Goal: Information Seeking & Learning: Learn about a topic

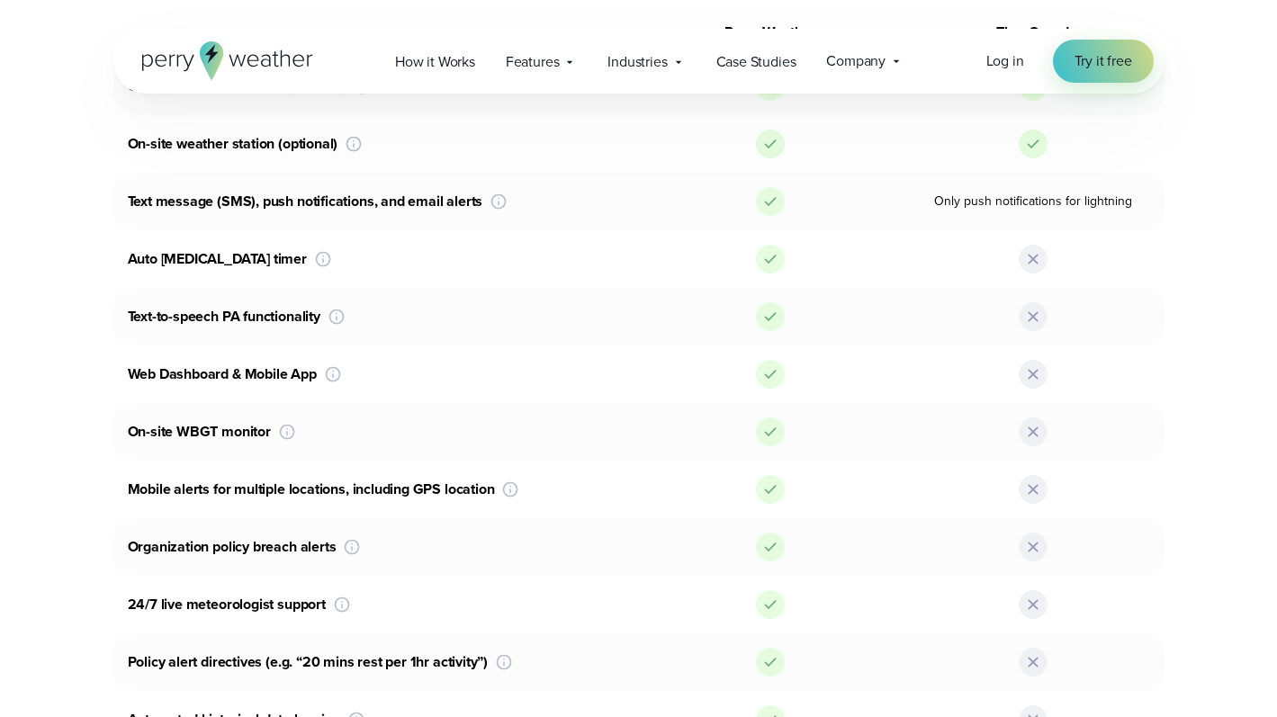
scroll to position [1031, 0]
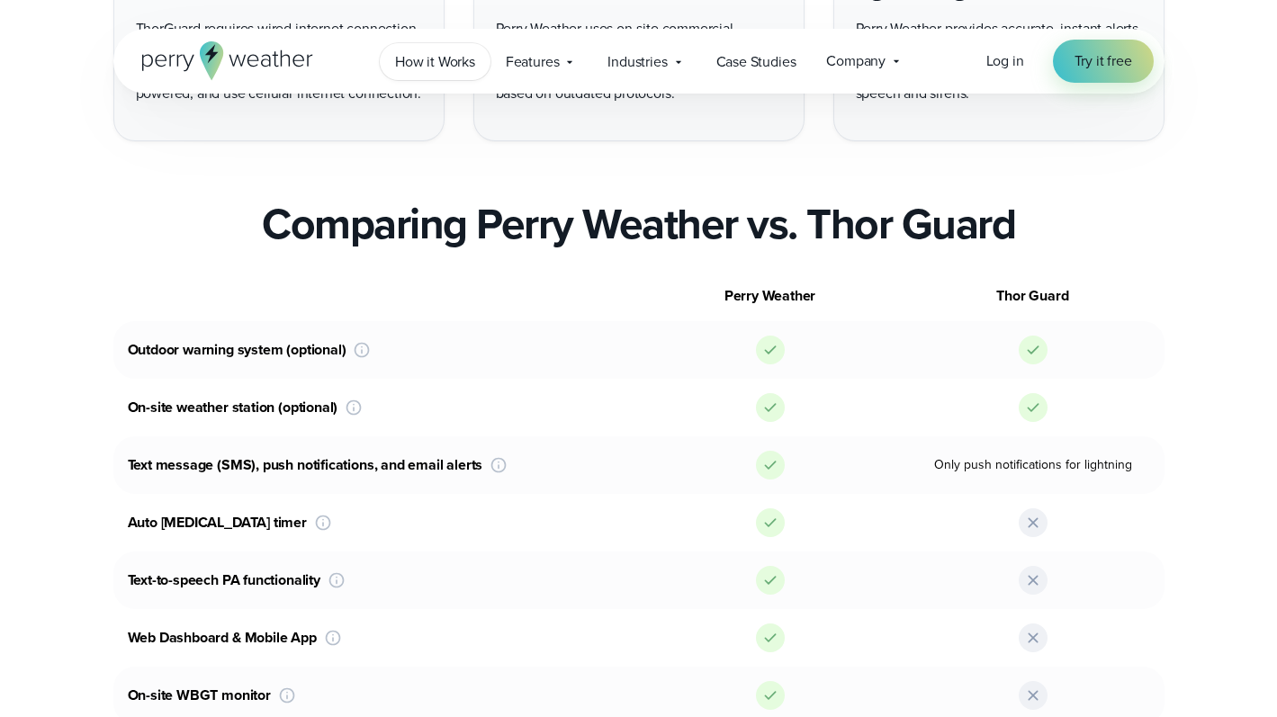
click at [450, 61] on span "How it Works" at bounding box center [435, 62] width 80 height 22
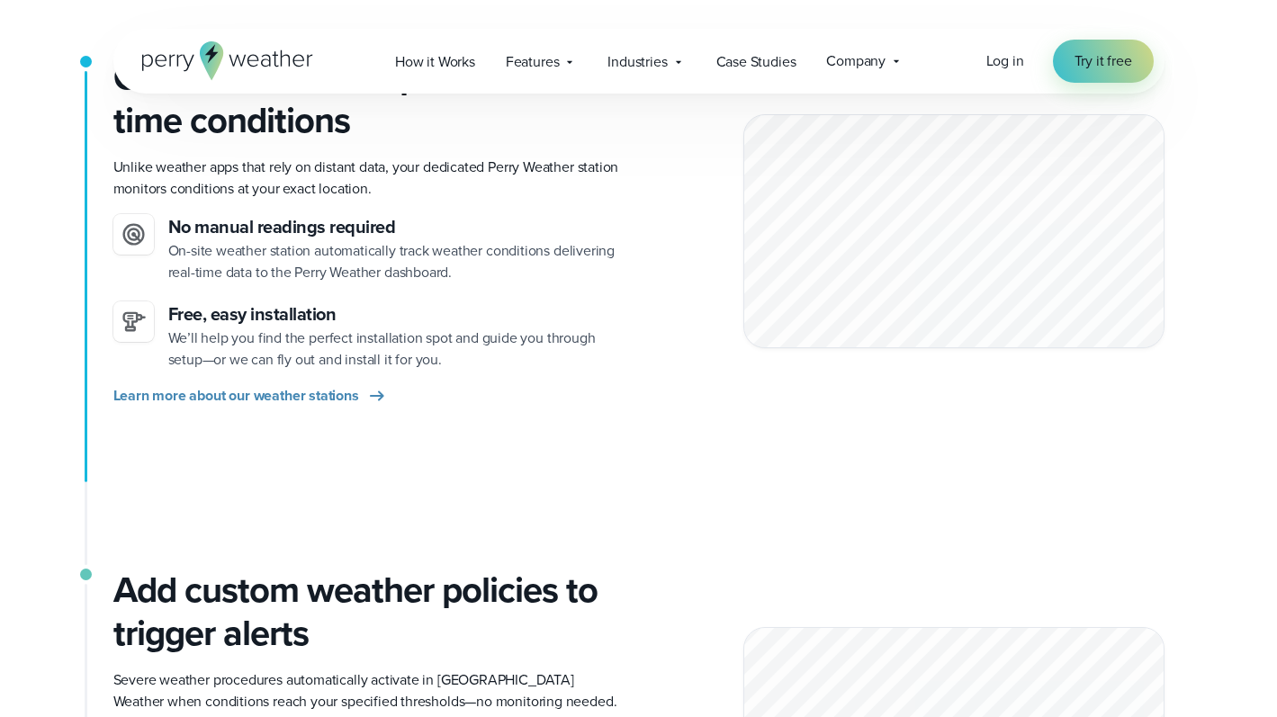
scroll to position [373, 0]
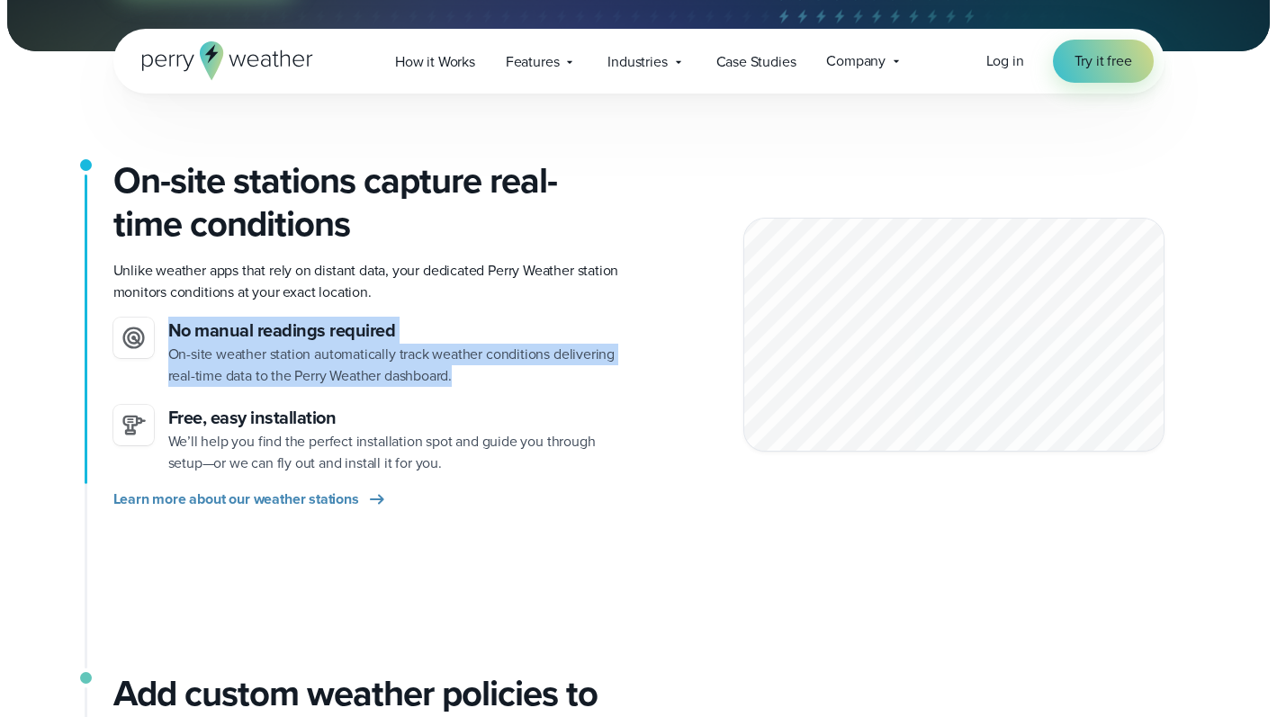
drag, startPoint x: 436, startPoint y: 374, endPoint x: 156, endPoint y: 360, distance: 281.1
click at [156, 360] on li "No manual readings required On-site weather station automatically track weather…" at bounding box center [368, 352] width 511 height 69
click at [227, 373] on p "On-site weather station automatically track weather conditions delivering real-…" at bounding box center [396, 365] width 456 height 43
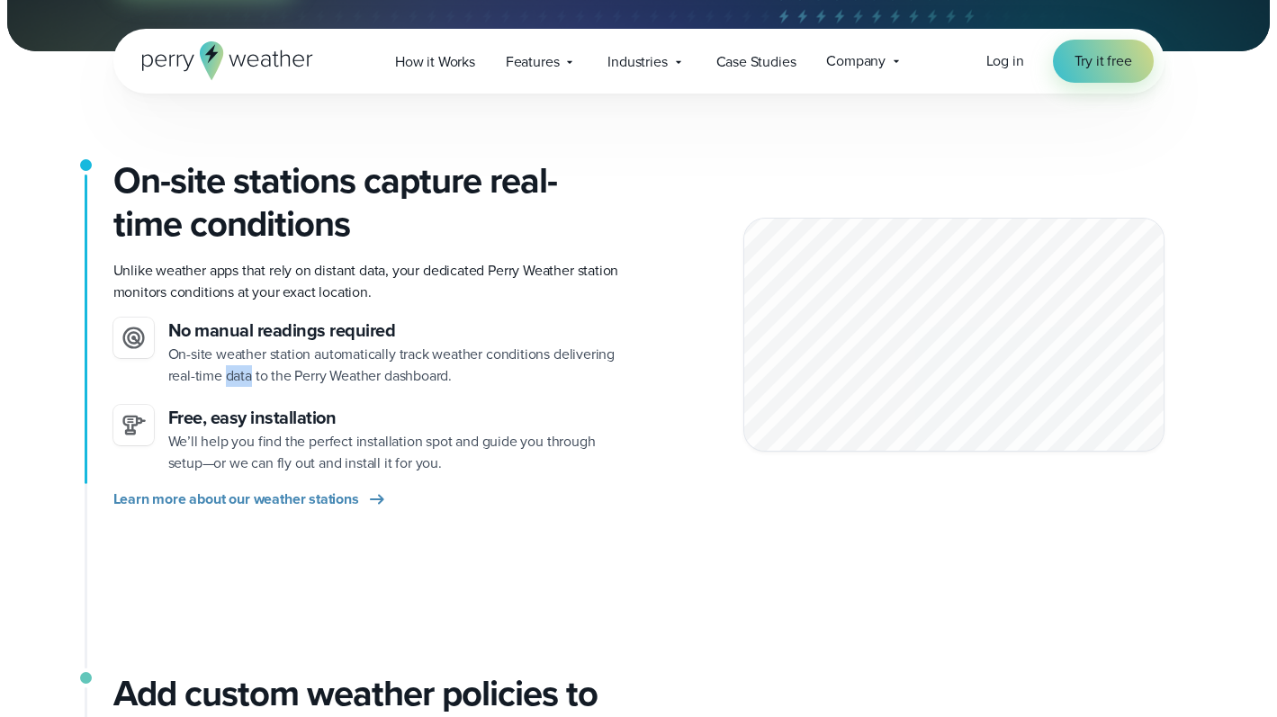
click at [226, 373] on p "On-site weather station automatically track weather conditions delivering real-…" at bounding box center [396, 365] width 456 height 43
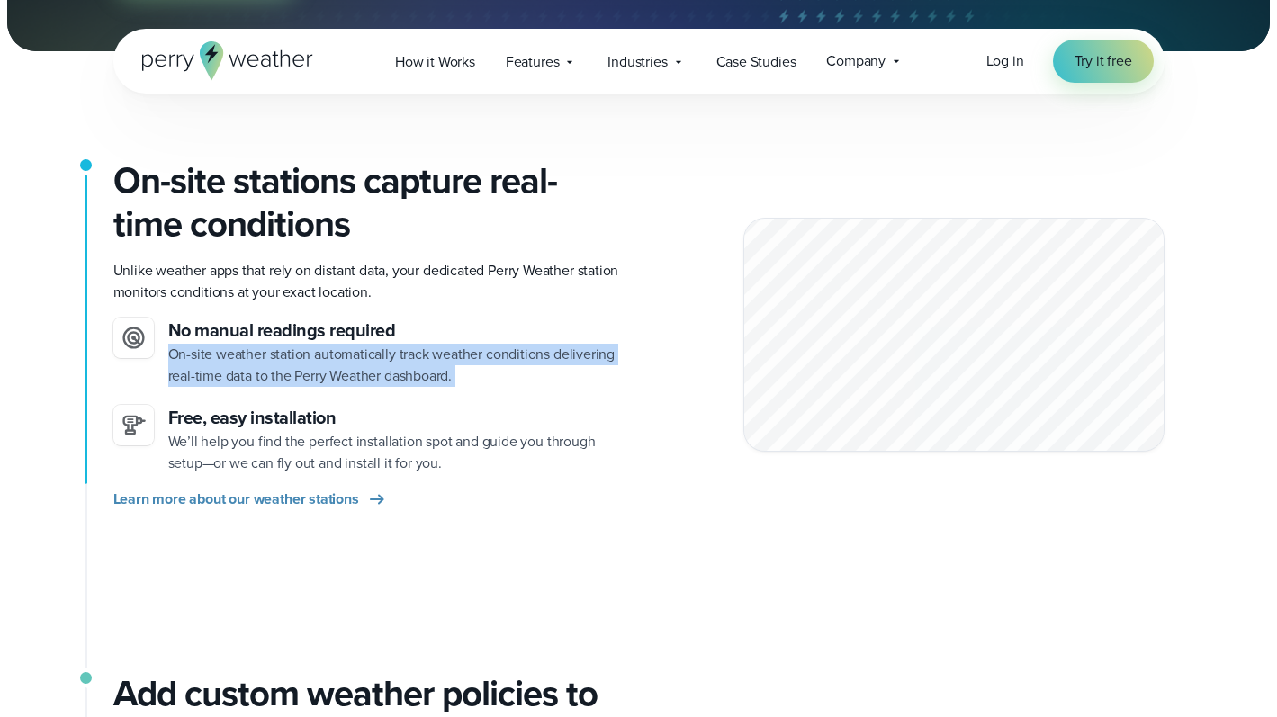
click at [227, 373] on p "On-site weather station automatically track weather conditions delivering real-…" at bounding box center [396, 365] width 456 height 43
copy ul "On-site weather station automatically track weather conditions delivering real-…"
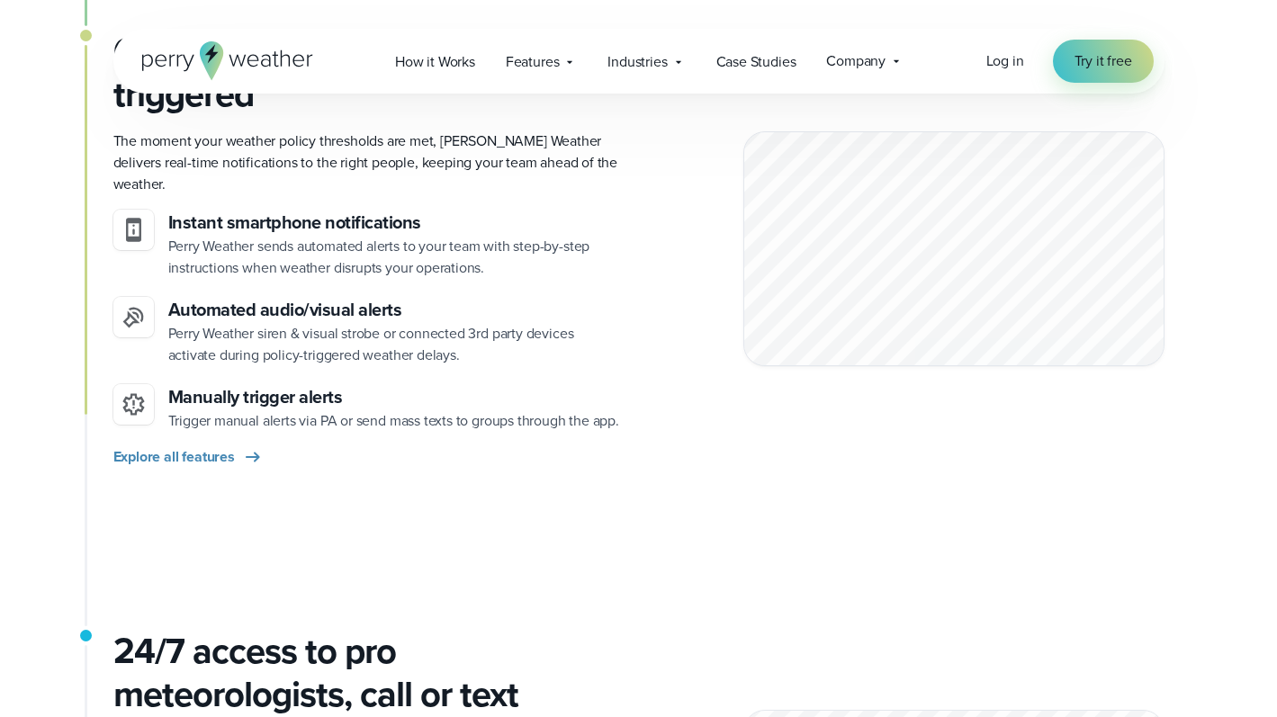
scroll to position [1862, 0]
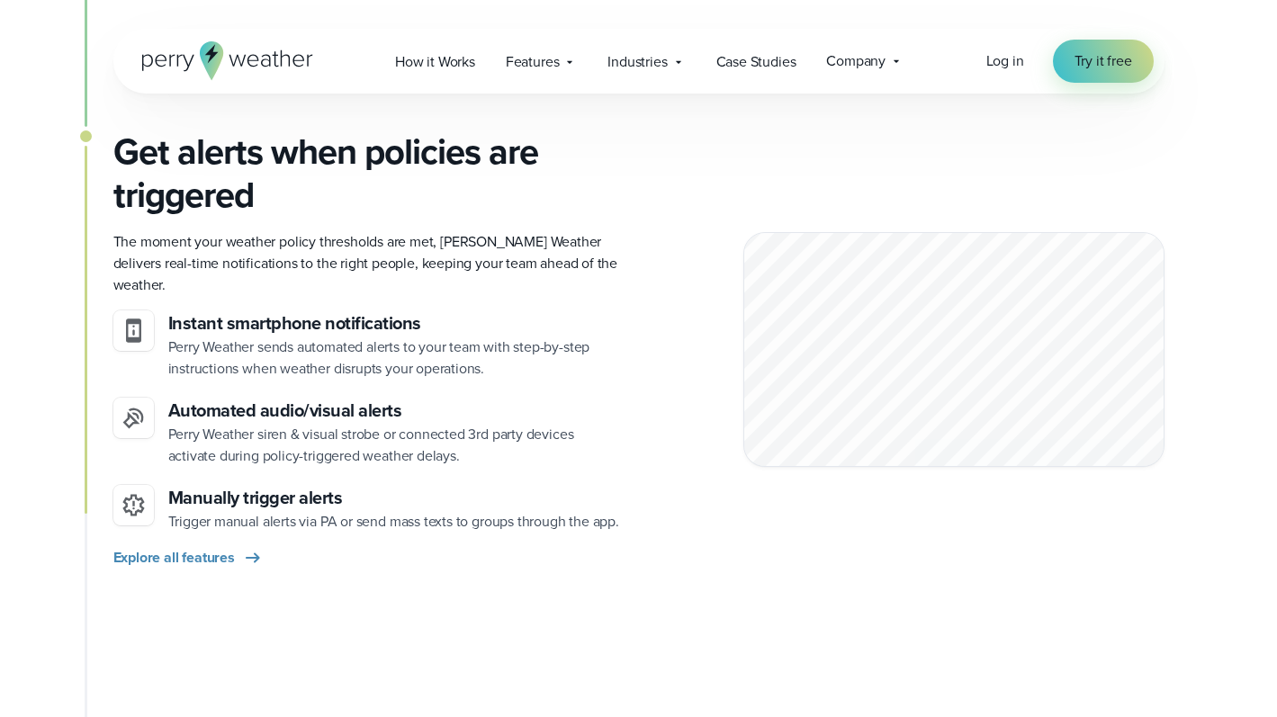
click at [399, 265] on p "The moment your weather policy thresholds are met, Perry Weather delivers real-…" at bounding box center [368, 263] width 511 height 65
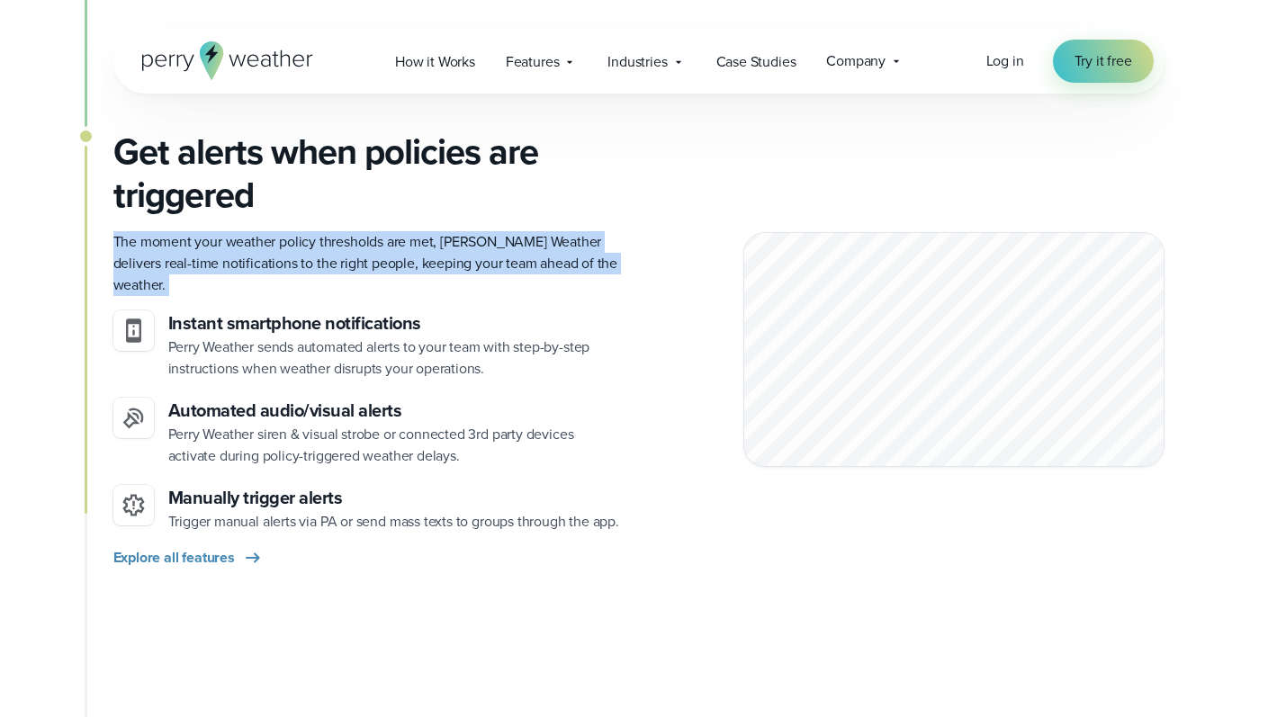
click at [399, 265] on p "The moment your weather policy thresholds are met, Perry Weather delivers real-…" at bounding box center [368, 263] width 511 height 65
copy div "The moment your weather policy thresholds are met, Perry Weather delivers real-…"
drag, startPoint x: 500, startPoint y: 234, endPoint x: 457, endPoint y: 234, distance: 43.2
click at [501, 234] on p "The moment your weather policy thresholds are met, Perry Weather delivers real-…" at bounding box center [368, 263] width 511 height 65
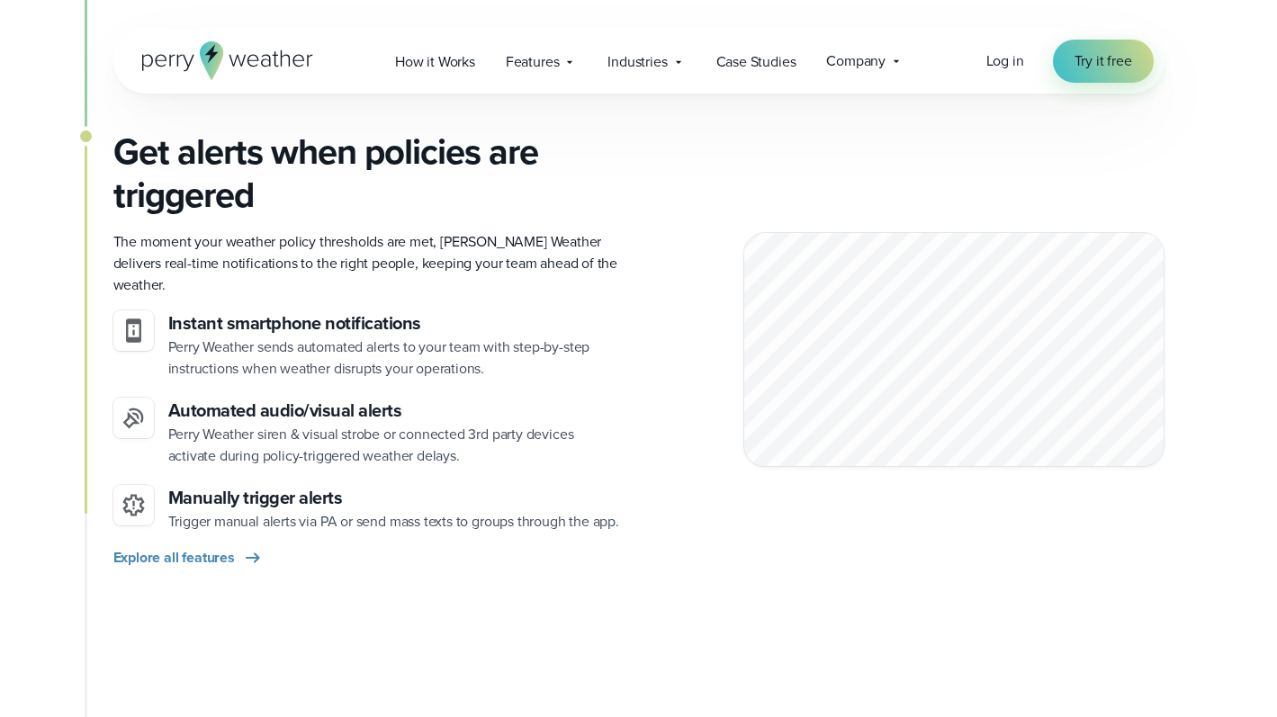
click at [441, 235] on p "The moment your weather policy thresholds are met, Perry Weather delivers real-…" at bounding box center [368, 263] width 511 height 65
click at [198, 241] on p "The moment your weather policy thresholds are met, Perry Weather delivers real-…" at bounding box center [368, 263] width 511 height 65
click at [197, 241] on p "The moment your weather policy thresholds are met, Perry Weather delivers real-…" at bounding box center [368, 263] width 511 height 65
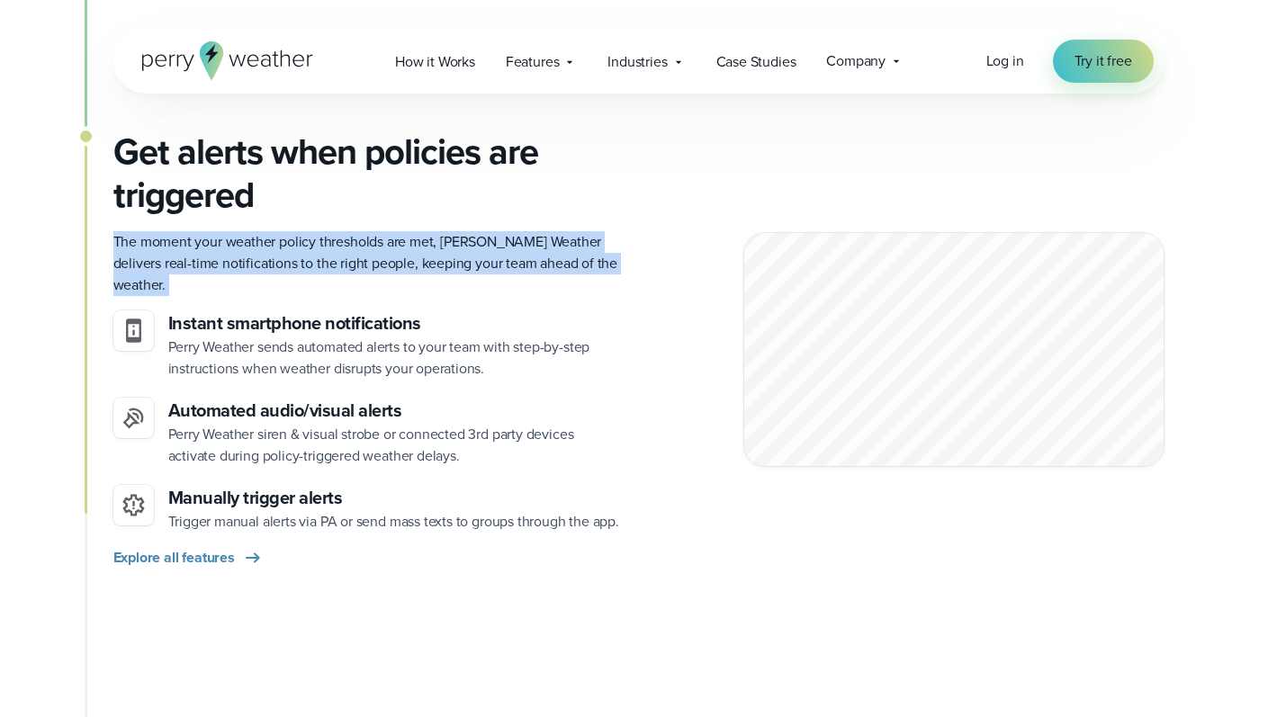
click at [197, 241] on p "The moment your weather policy thresholds are met, Perry Weather delivers real-…" at bounding box center [368, 263] width 511 height 65
copy div "The moment your weather policy thresholds are met, Perry Weather delivers real-…"
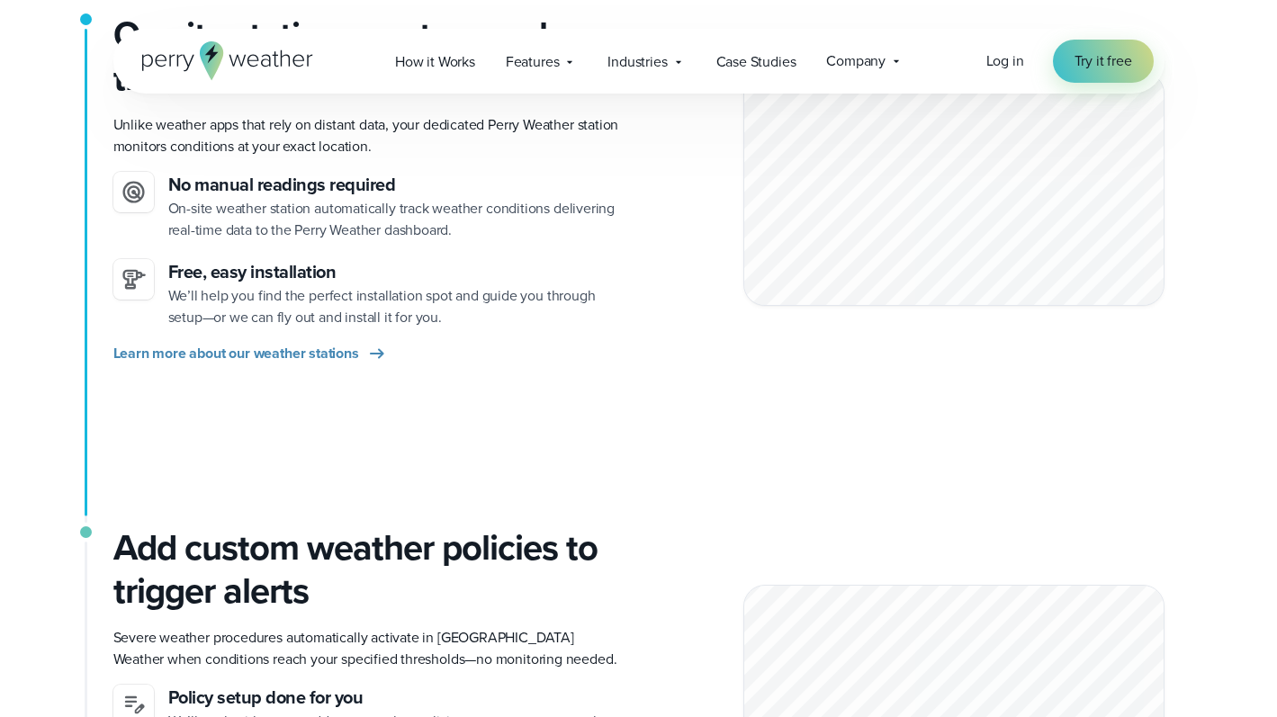
scroll to position [273, 0]
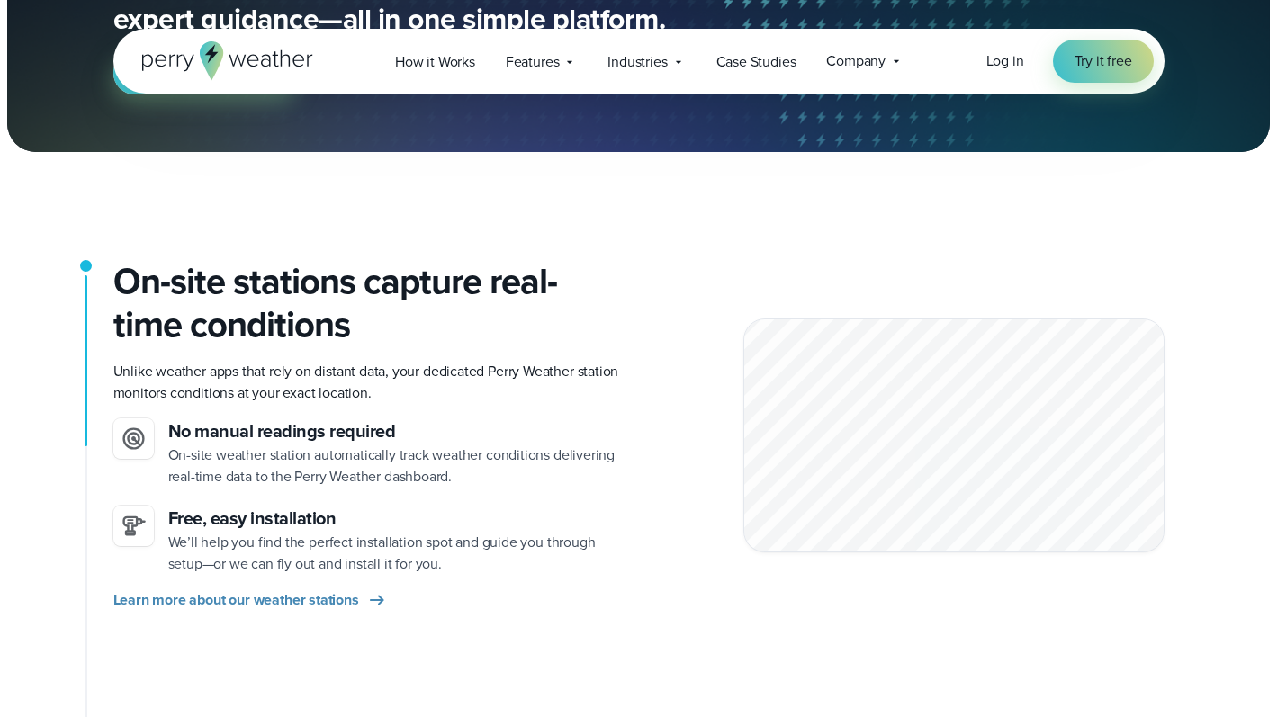
click at [238, 372] on p "Unlike weather apps that rely on distant data, your dedicated Perry Weather sta…" at bounding box center [368, 382] width 511 height 43
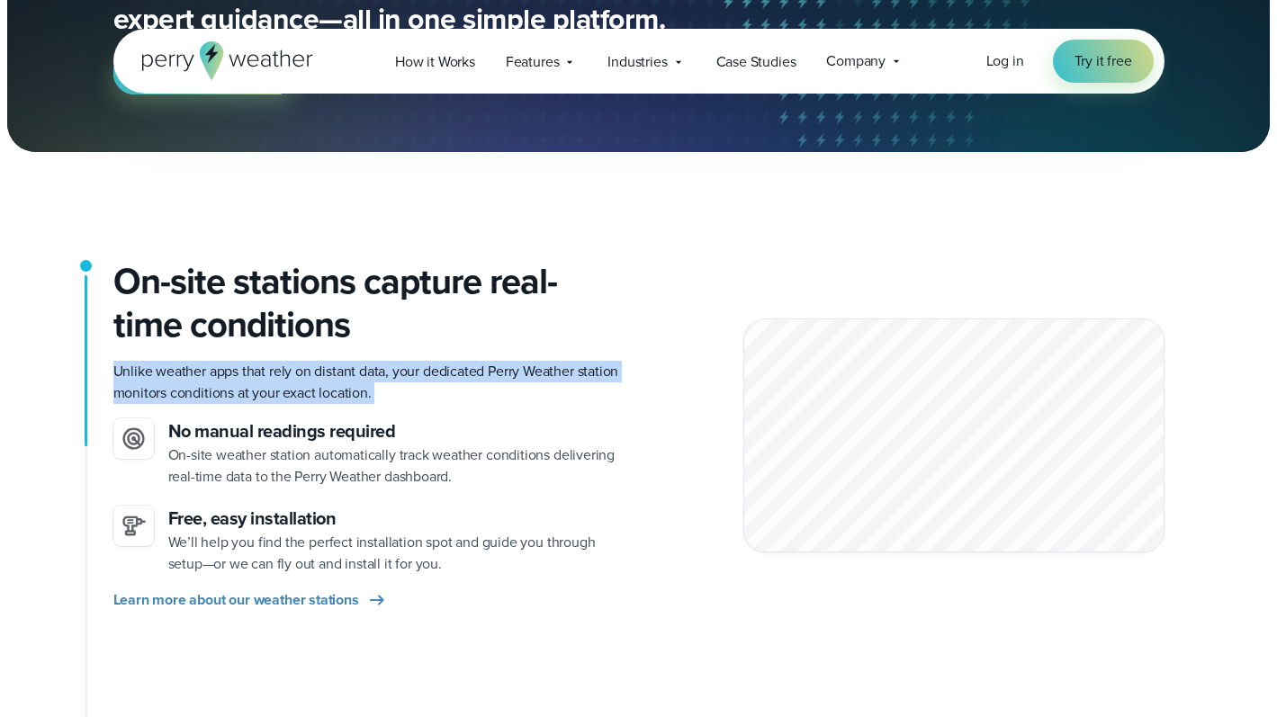
click at [238, 372] on p "Unlike weather apps that rely on distant data, your dedicated Perry Weather sta…" at bounding box center [368, 382] width 511 height 43
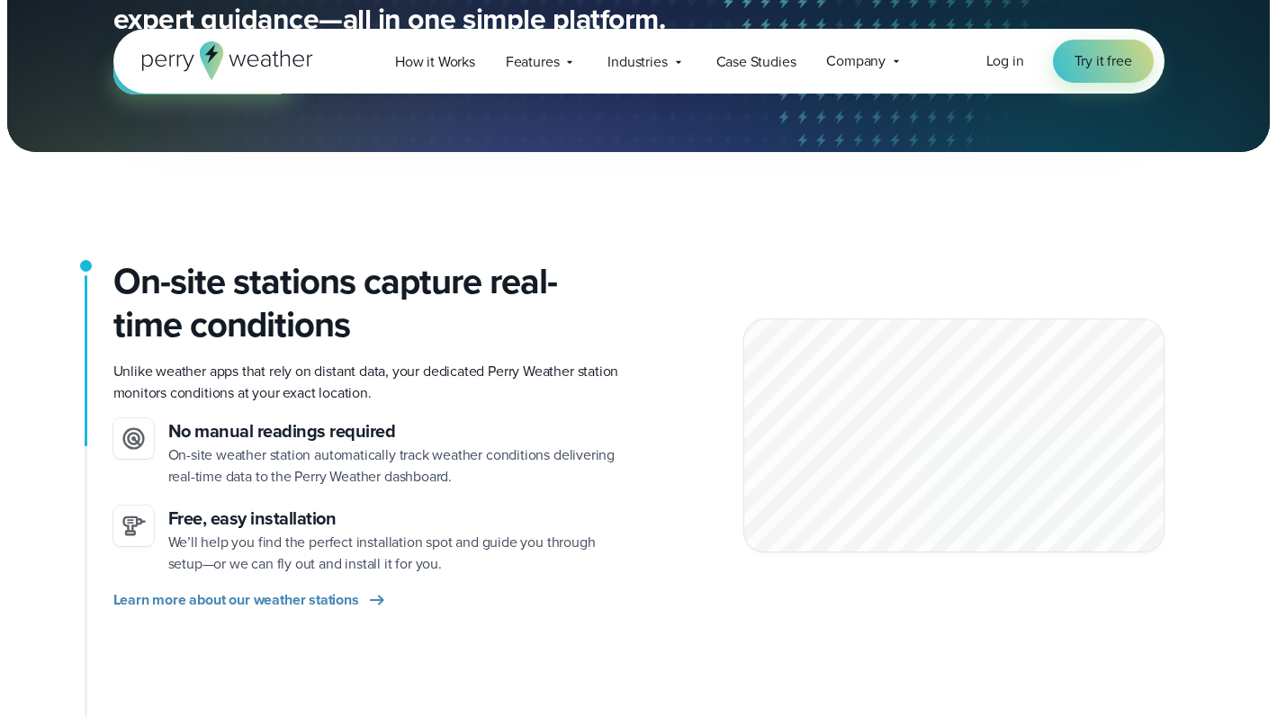
click at [371, 377] on p "Unlike weather apps that rely on distant data, your dedicated Perry Weather sta…" at bounding box center [368, 382] width 511 height 43
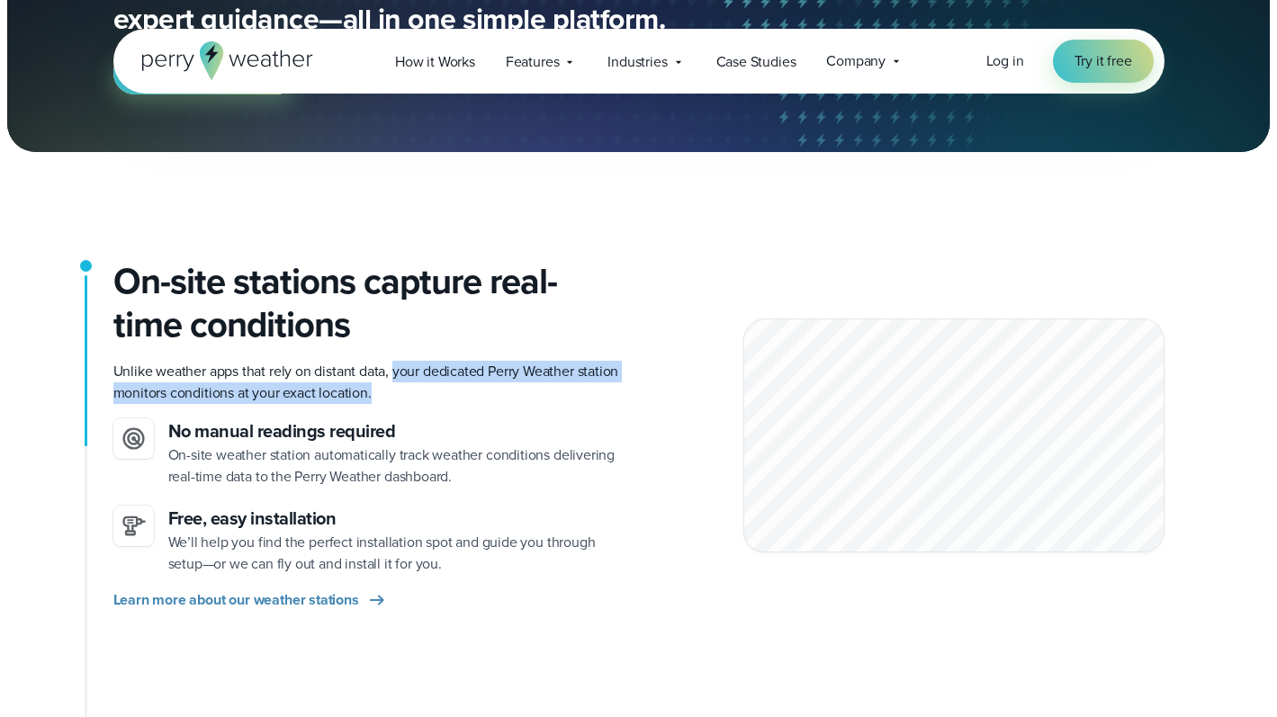
drag, startPoint x: 394, startPoint y: 374, endPoint x: 441, endPoint y: 405, distance: 55.9
click at [441, 405] on div "On-site stations capture real-time conditions Unlike weather apps that rely on …" at bounding box center [368, 435] width 511 height 351
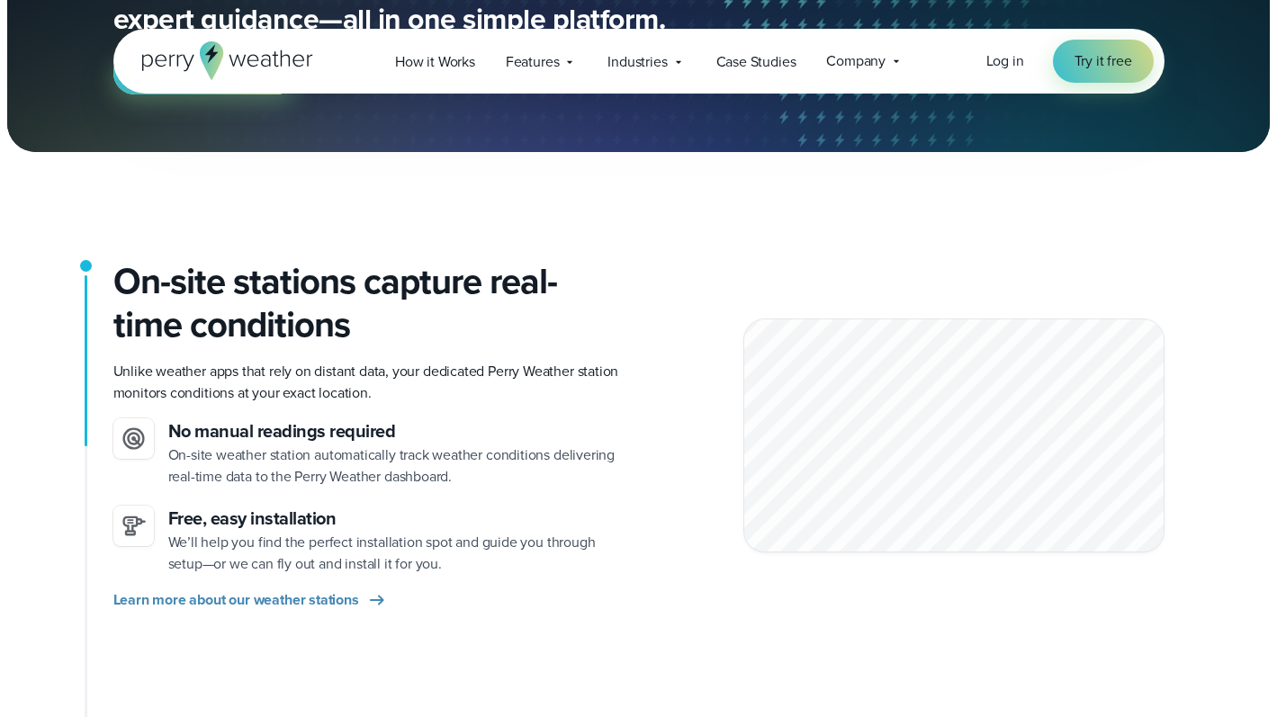
click at [404, 455] on p "On-site weather station automatically track weather conditions delivering real-…" at bounding box center [396, 465] width 456 height 43
click at [382, 463] on p "On-site weather station automatically track weather conditions delivering real-…" at bounding box center [396, 465] width 456 height 43
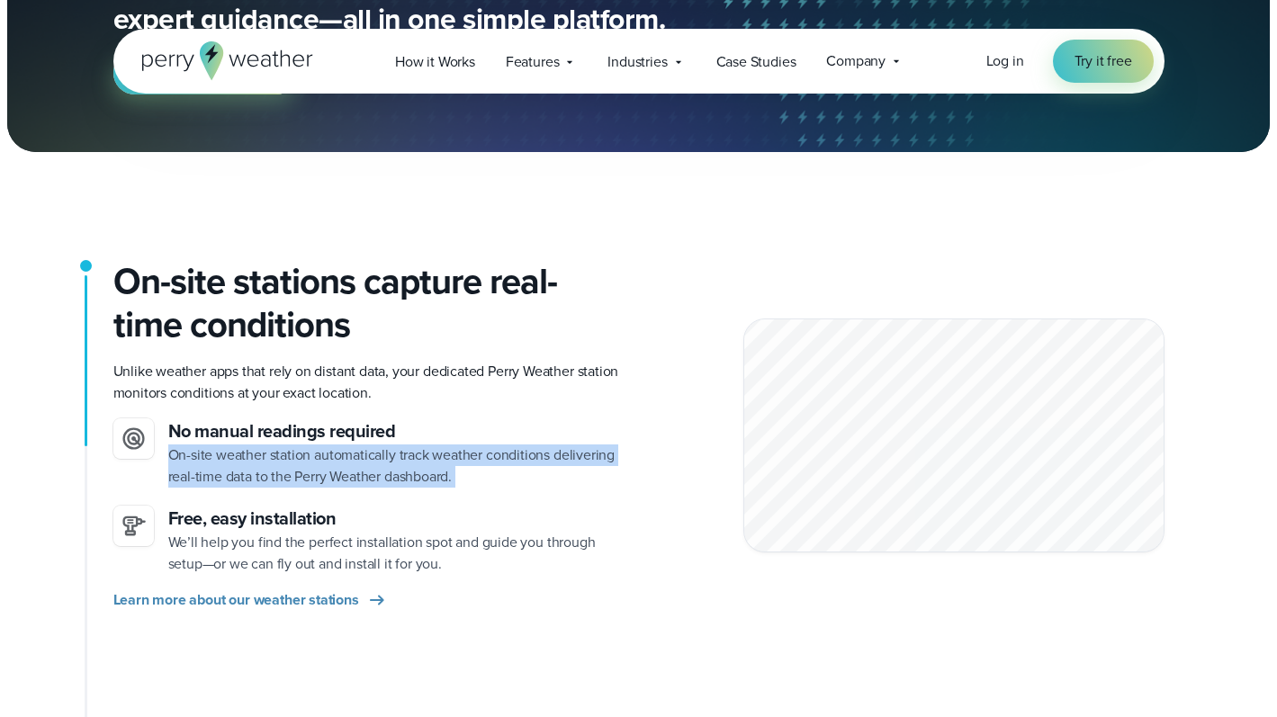
click at [382, 463] on p "On-site weather station automatically track weather conditions delivering real-…" at bounding box center [396, 465] width 456 height 43
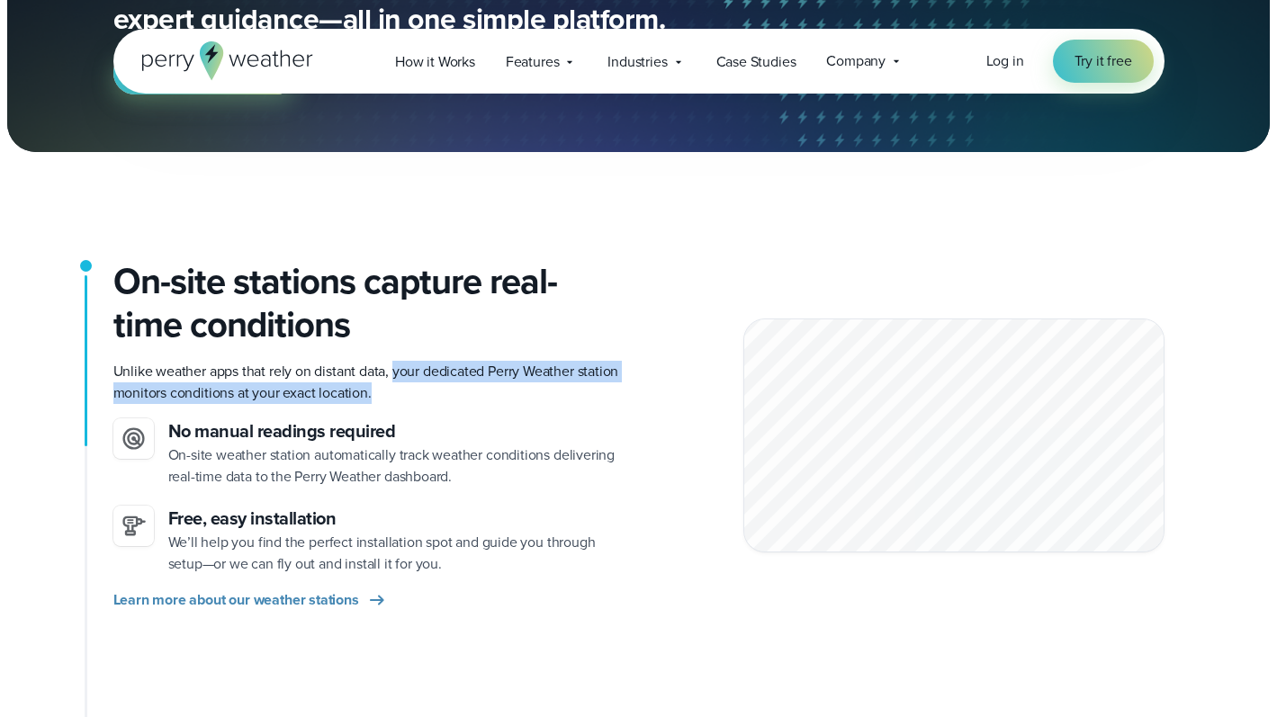
drag, startPoint x: 395, startPoint y: 373, endPoint x: 404, endPoint y: 390, distance: 19.3
click at [404, 390] on p "Unlike weather apps that rely on distant data, your dedicated Perry Weather sta…" at bounding box center [368, 382] width 511 height 43
copy p "your dedicated Perry Weather station monitors conditions at your exact location."
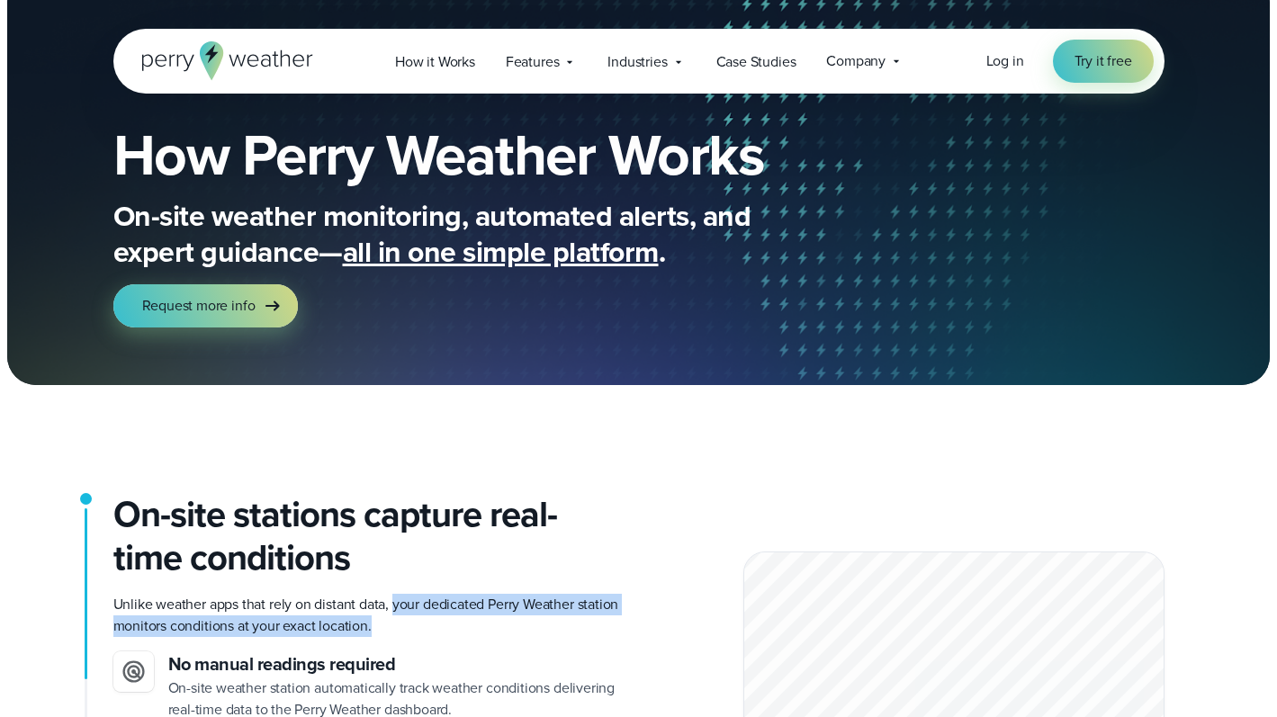
scroll to position [0, 0]
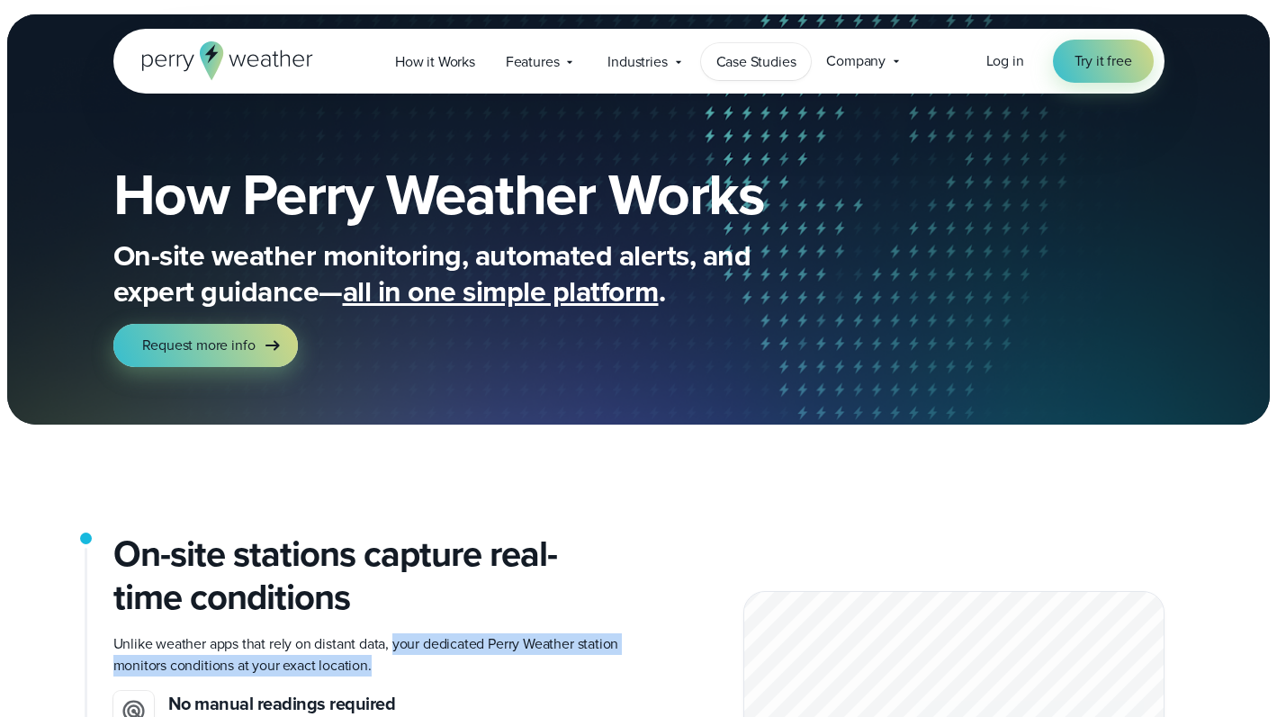
click at [795, 58] on span "Case Studies" at bounding box center [756, 62] width 80 height 22
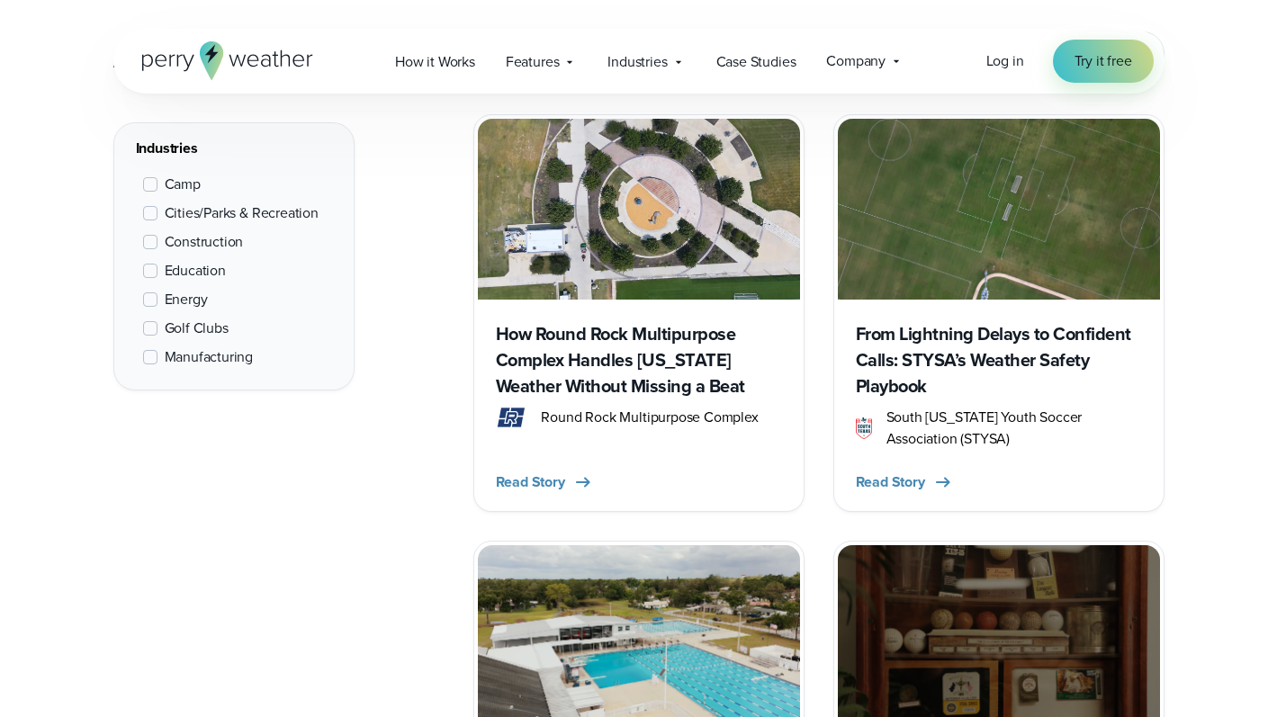
scroll to position [779, 0]
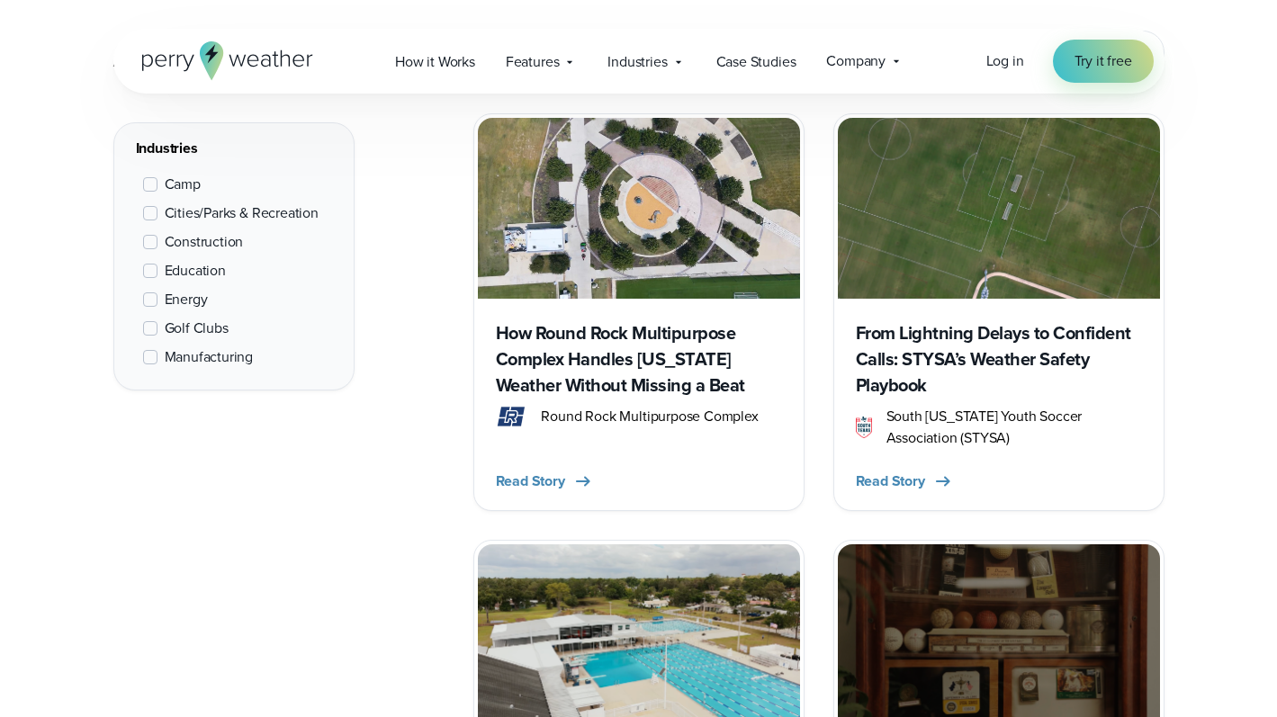
click at [219, 265] on span "Education" at bounding box center [195, 271] width 61 height 22
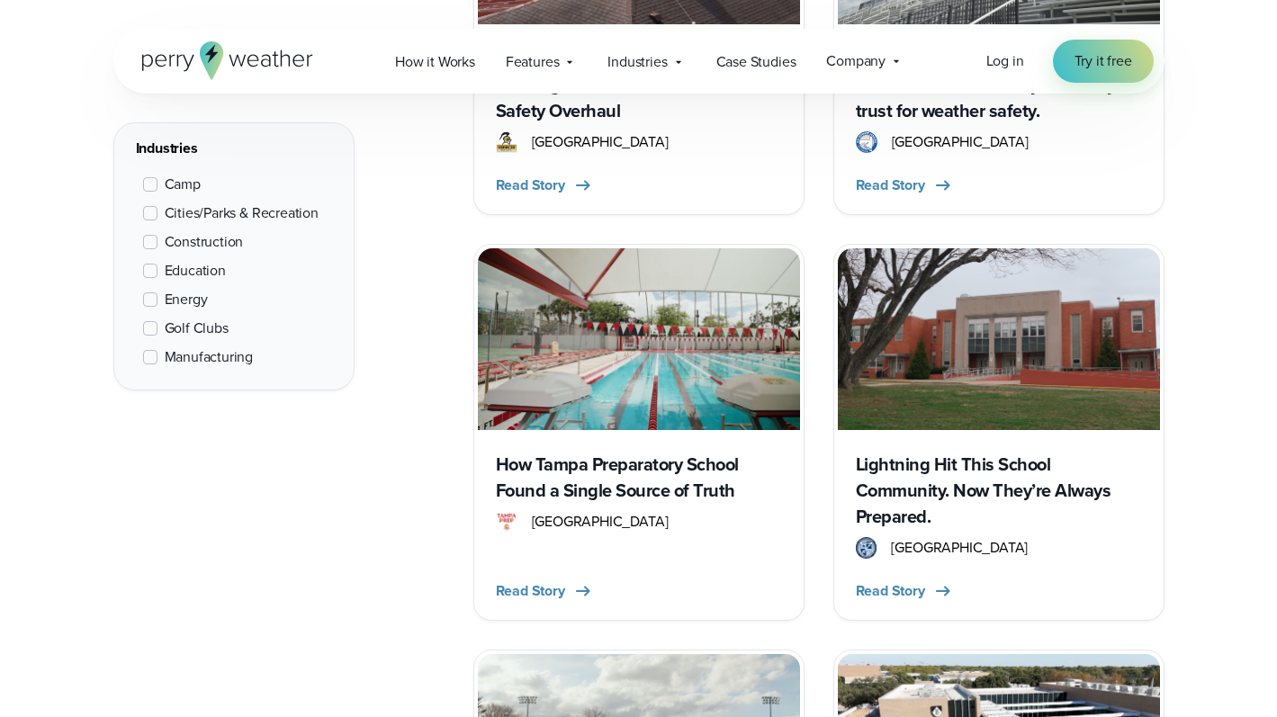
scroll to position [1153, 0]
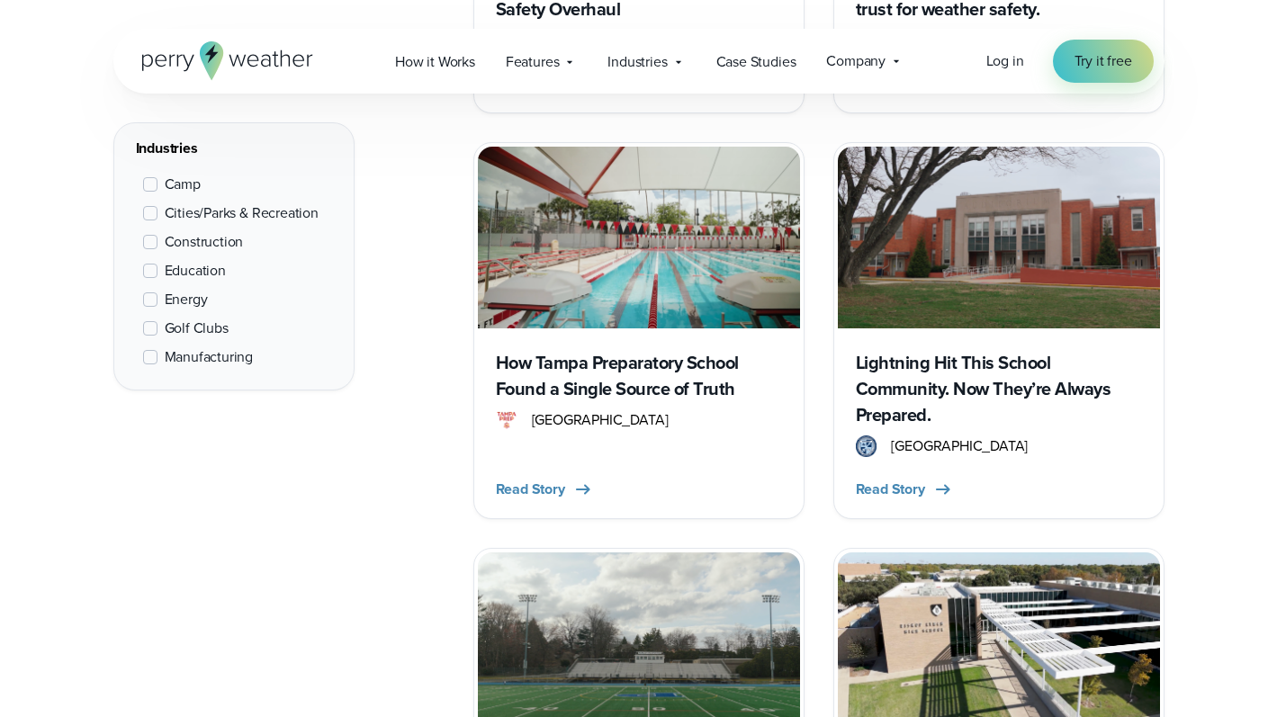
click at [646, 370] on h3 "How Tampa Preparatory School Found a Single Source of Truth" at bounding box center [639, 376] width 286 height 52
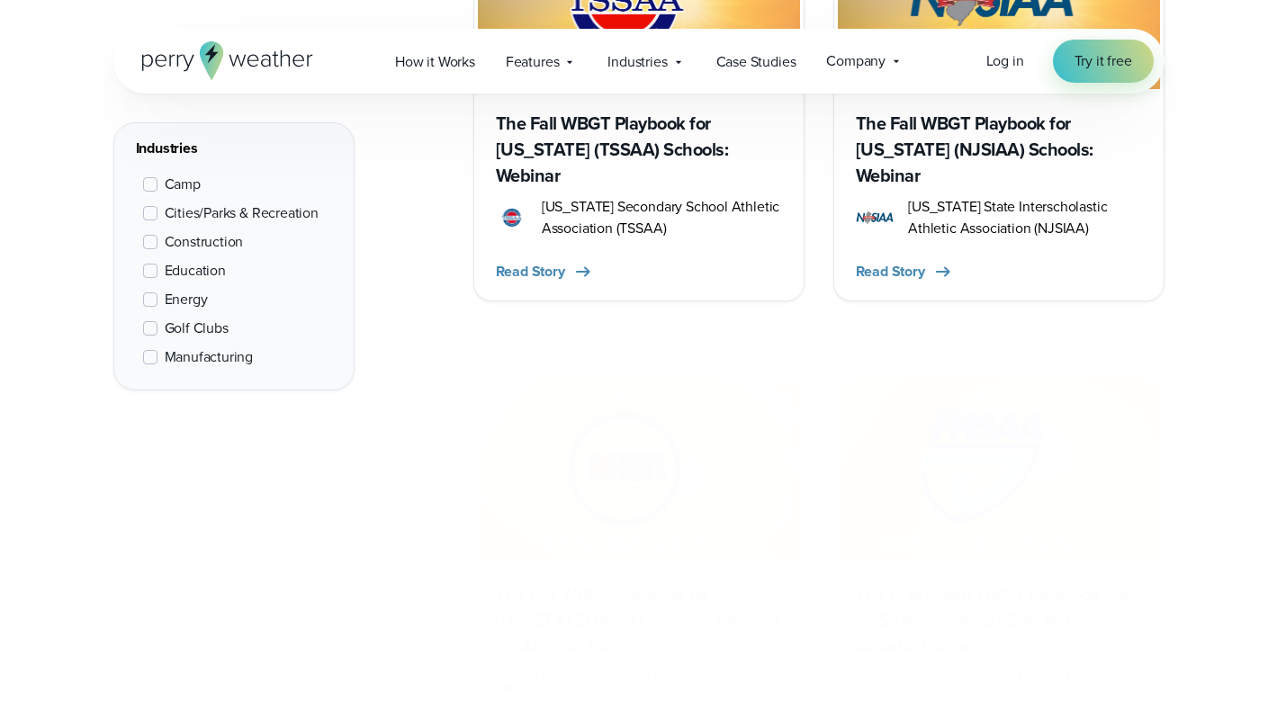
scroll to position [1050, 0]
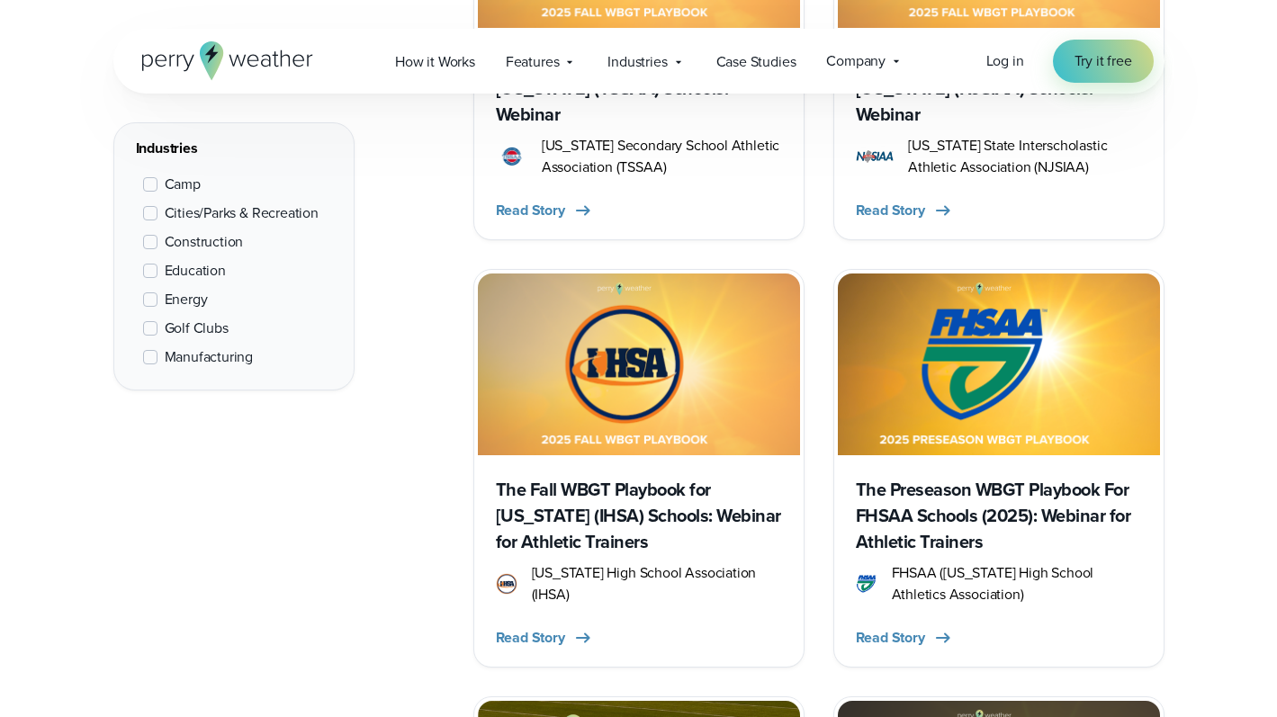
click at [943, 549] on h3 "The Preseason WBGT Playbook For FHSAA Schools (2025): Webinar for Athletic Trai…" at bounding box center [999, 516] width 286 height 78
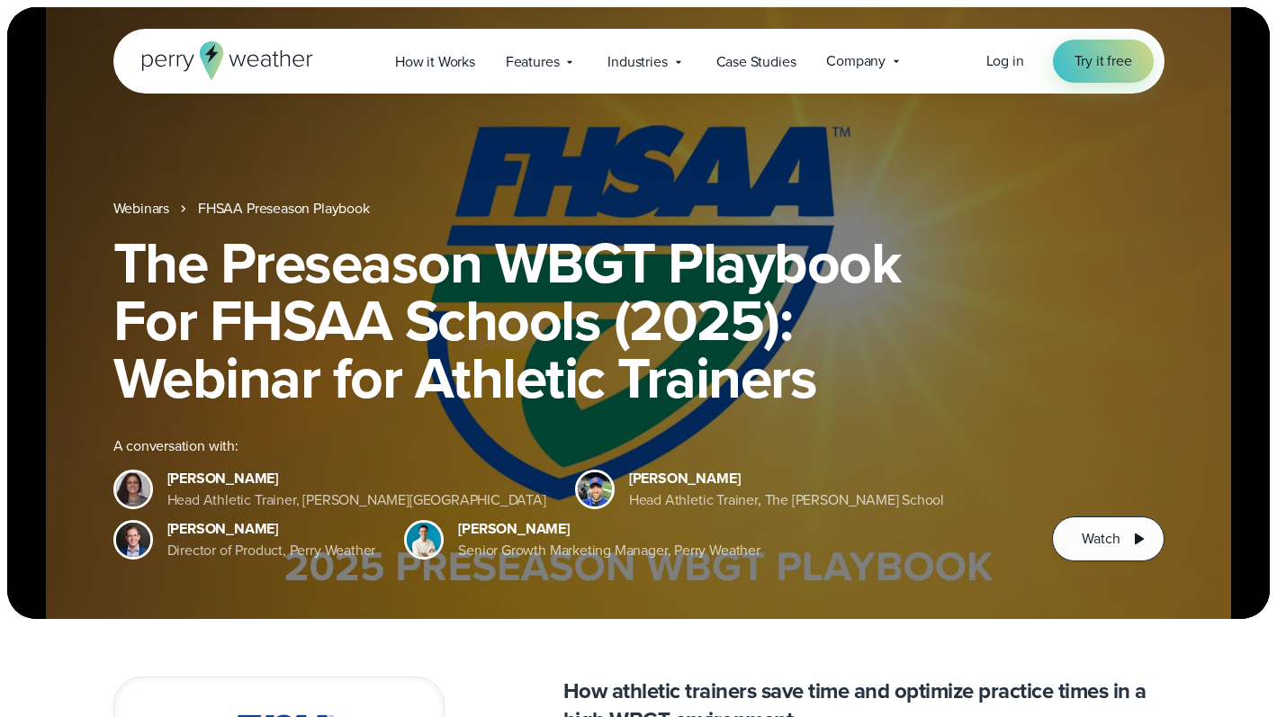
click at [161, 57] on icon at bounding box center [227, 60] width 171 height 39
